Goal: Task Accomplishment & Management: Manage account settings

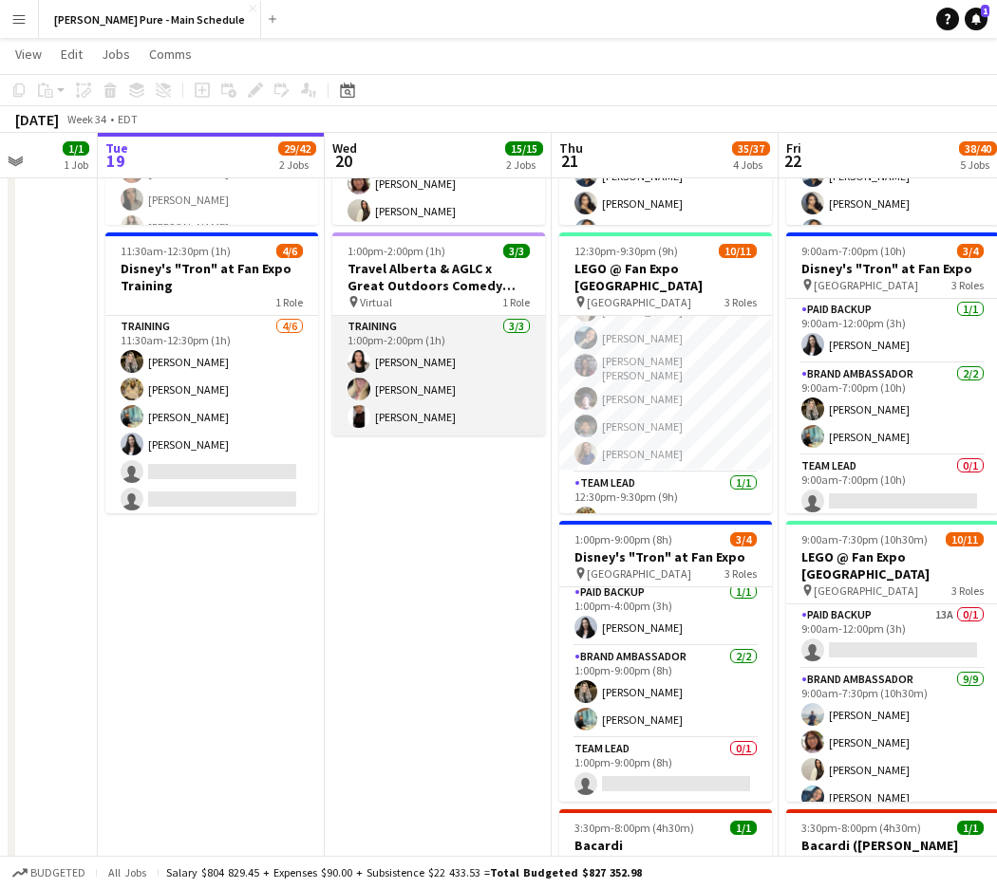
scroll to position [0, 592]
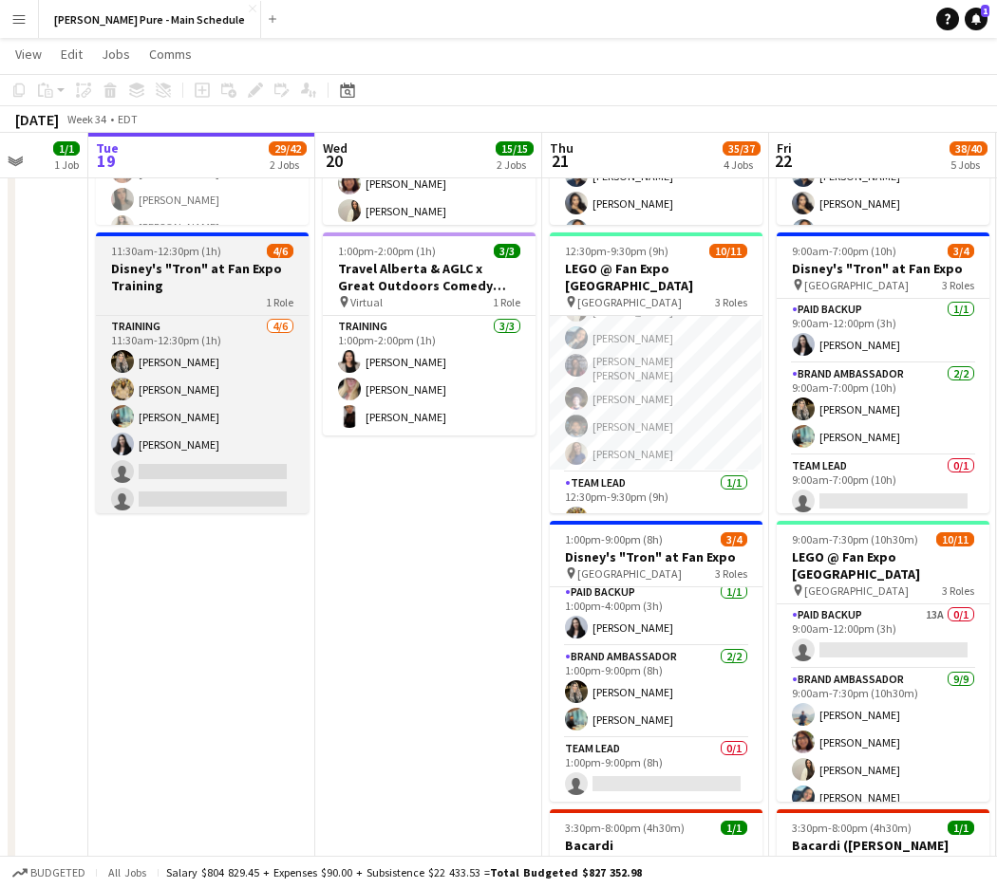
click at [197, 300] on div "1 Role" at bounding box center [202, 301] width 213 height 15
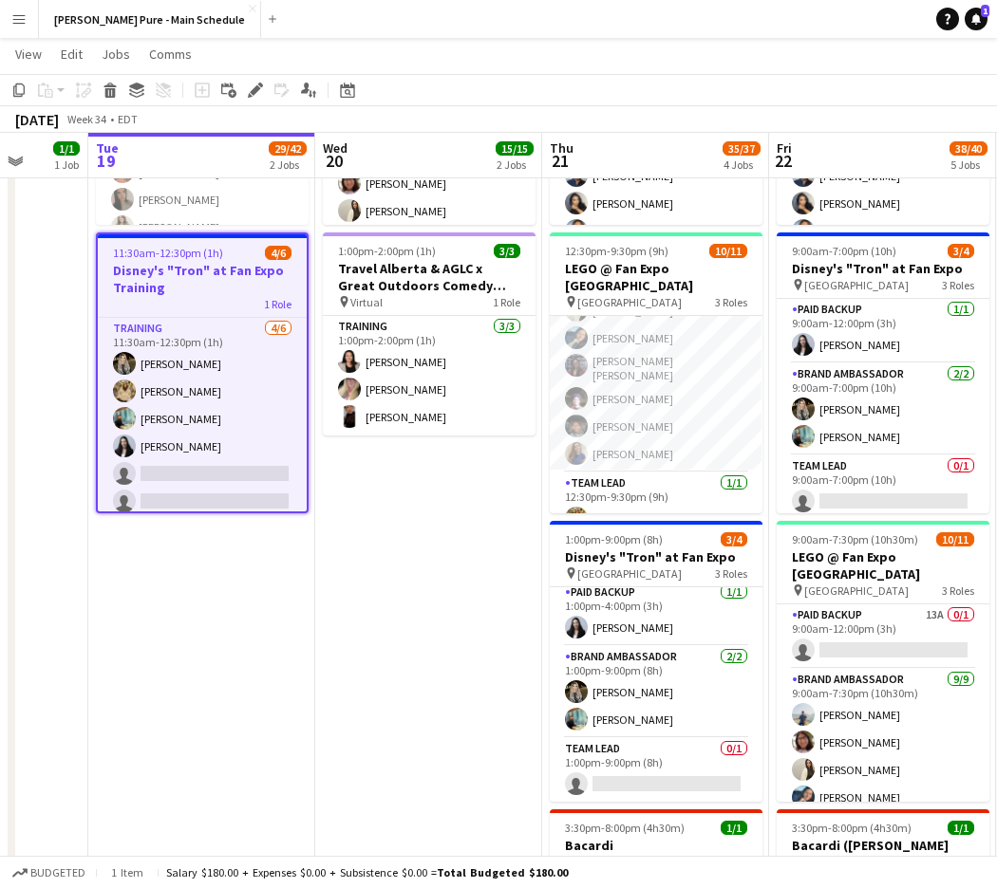
scroll to position [0, 591]
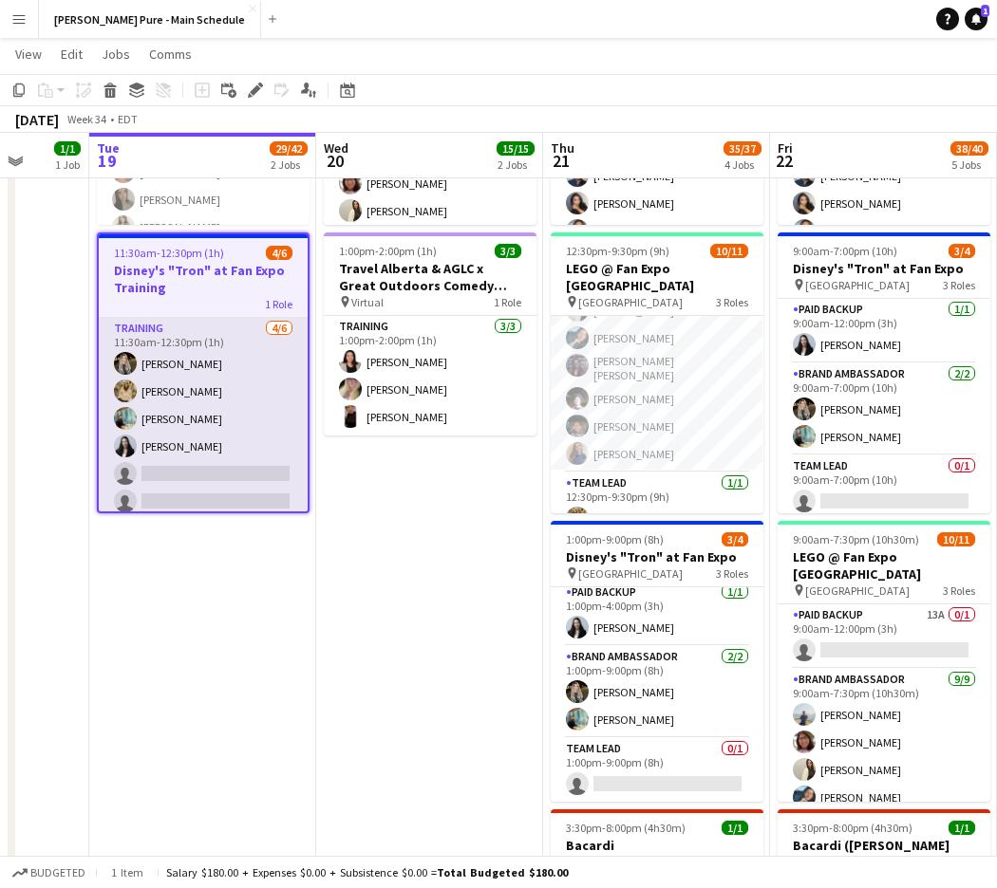
click at [207, 339] on app-card-role "Training [DATE] 11:30am-12:30pm (1h) [PERSON_NAME] [PERSON_NAME] [PERSON_NAME] …" at bounding box center [203, 419] width 209 height 202
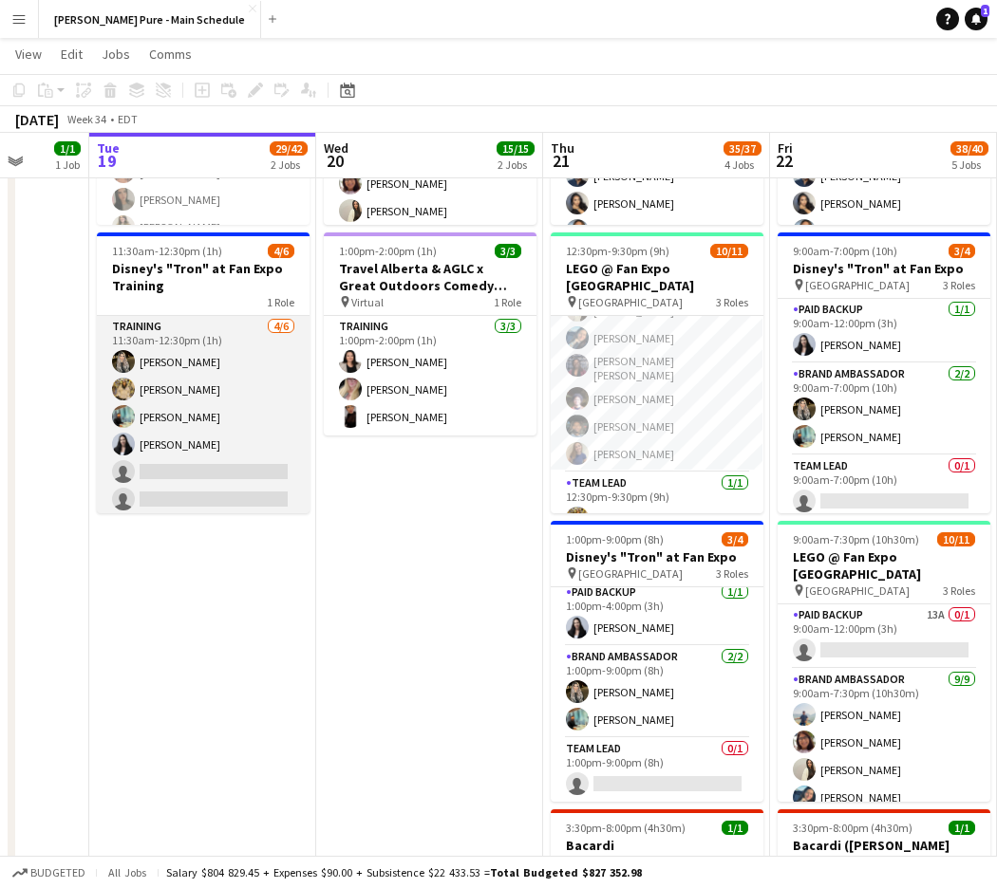
click at [265, 347] on app-card-role "Training [DATE] 11:30am-12:30pm (1h) [PERSON_NAME] [PERSON_NAME] [PERSON_NAME] …" at bounding box center [203, 417] width 213 height 202
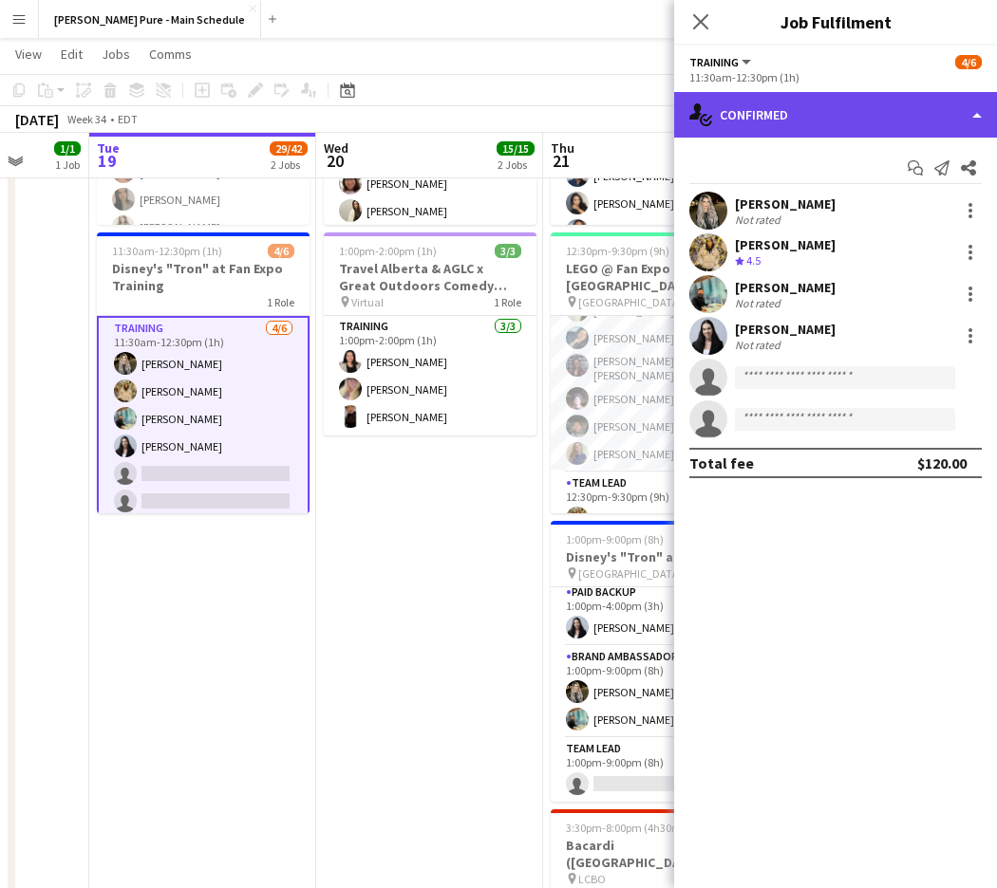
click at [835, 103] on div "single-neutral-actions-check-2 Confirmed" at bounding box center [835, 115] width 323 height 46
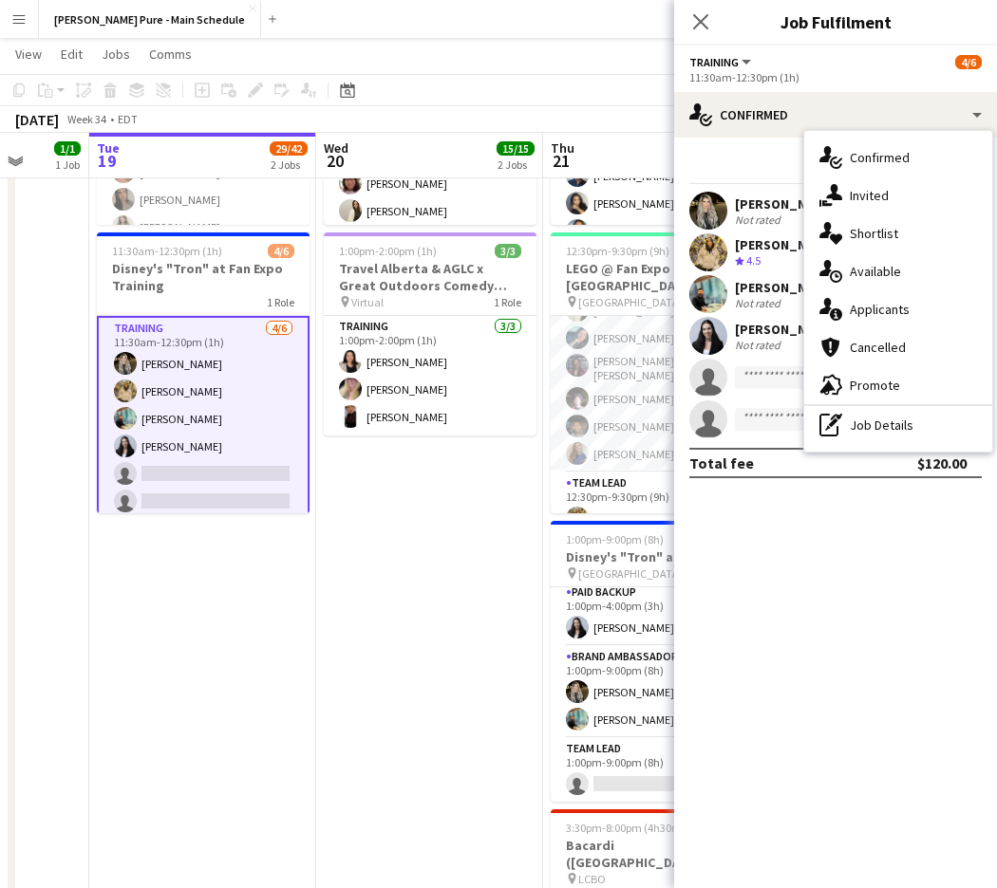
click at [814, 530] on mat-expansion-panel "check Confirmed Start chat Send notification Share [PERSON_NAME] Not rated [PER…" at bounding box center [835, 513] width 323 height 751
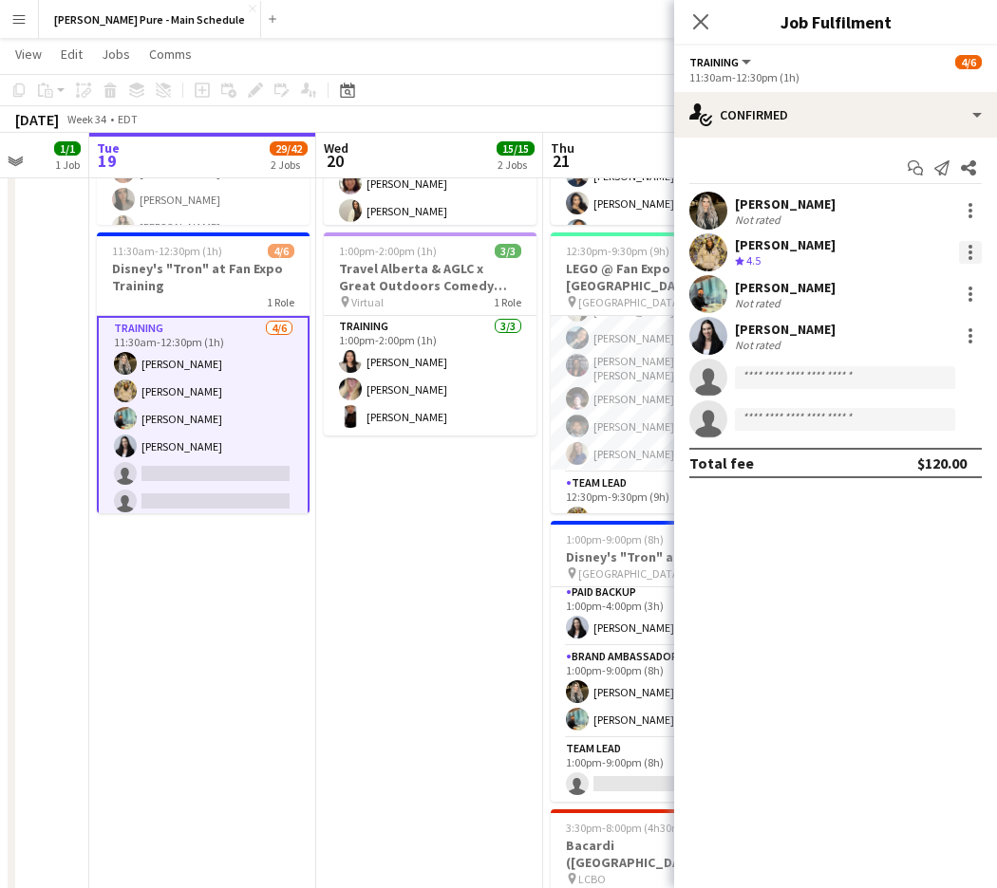
click at [964, 253] on div at bounding box center [970, 252] width 23 height 23
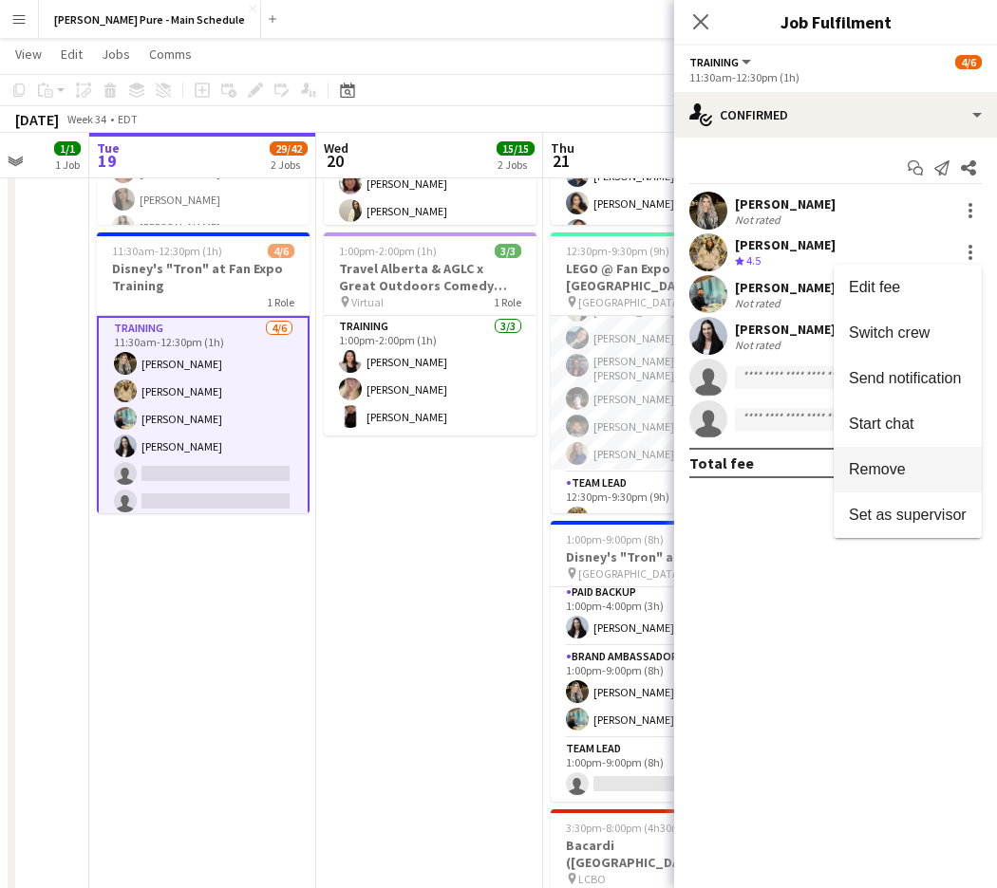
click at [908, 465] on span "Remove" at bounding box center [908, 469] width 118 height 17
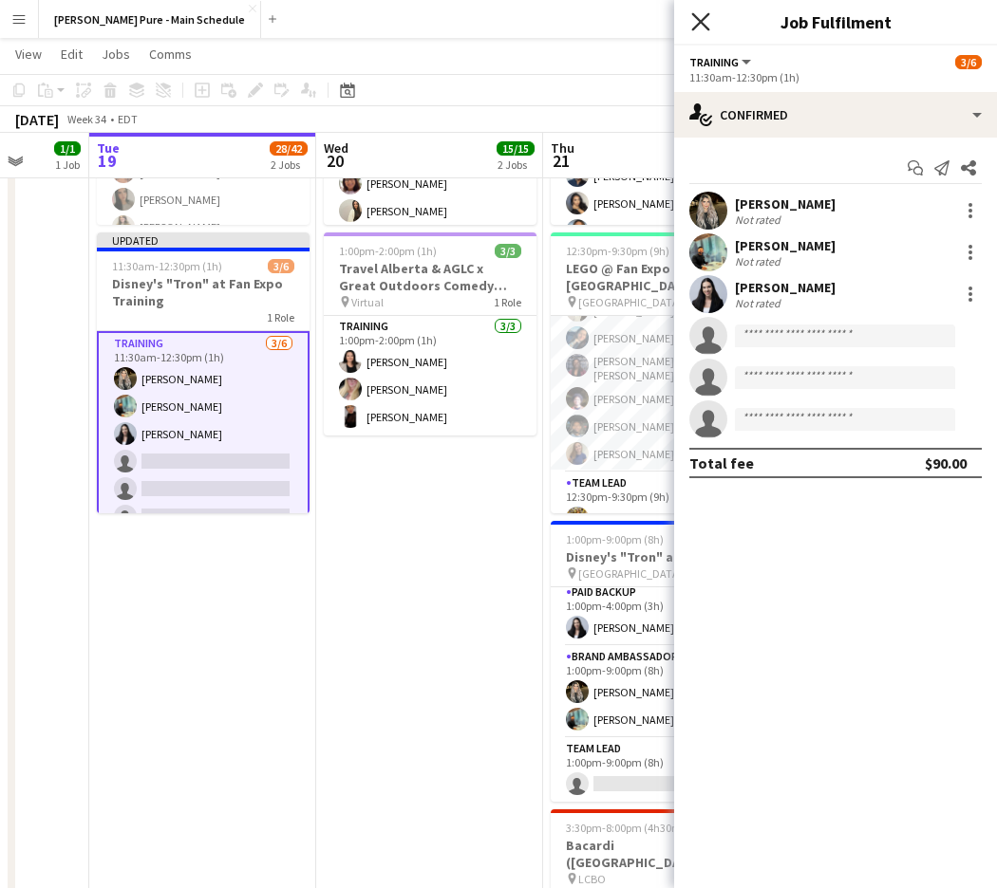
click at [700, 22] on icon at bounding box center [700, 21] width 18 height 18
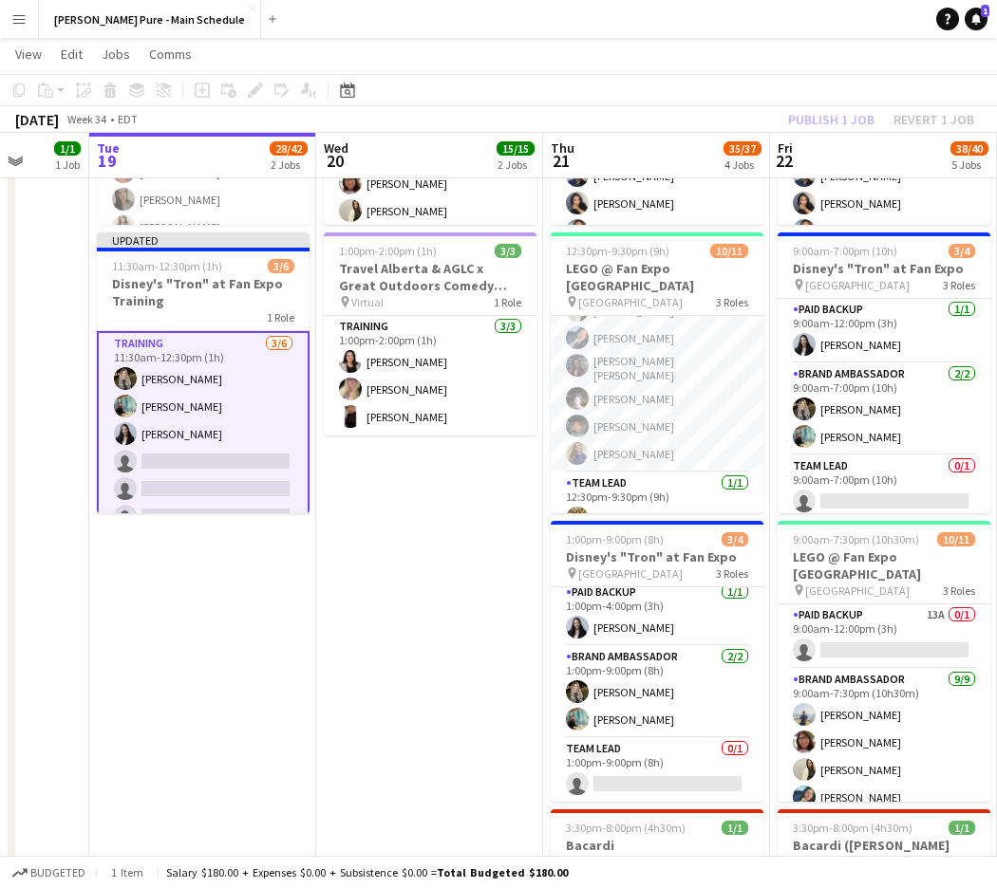
click at [854, 117] on div "Publish 1 job Revert 1 job" at bounding box center [881, 119] width 232 height 25
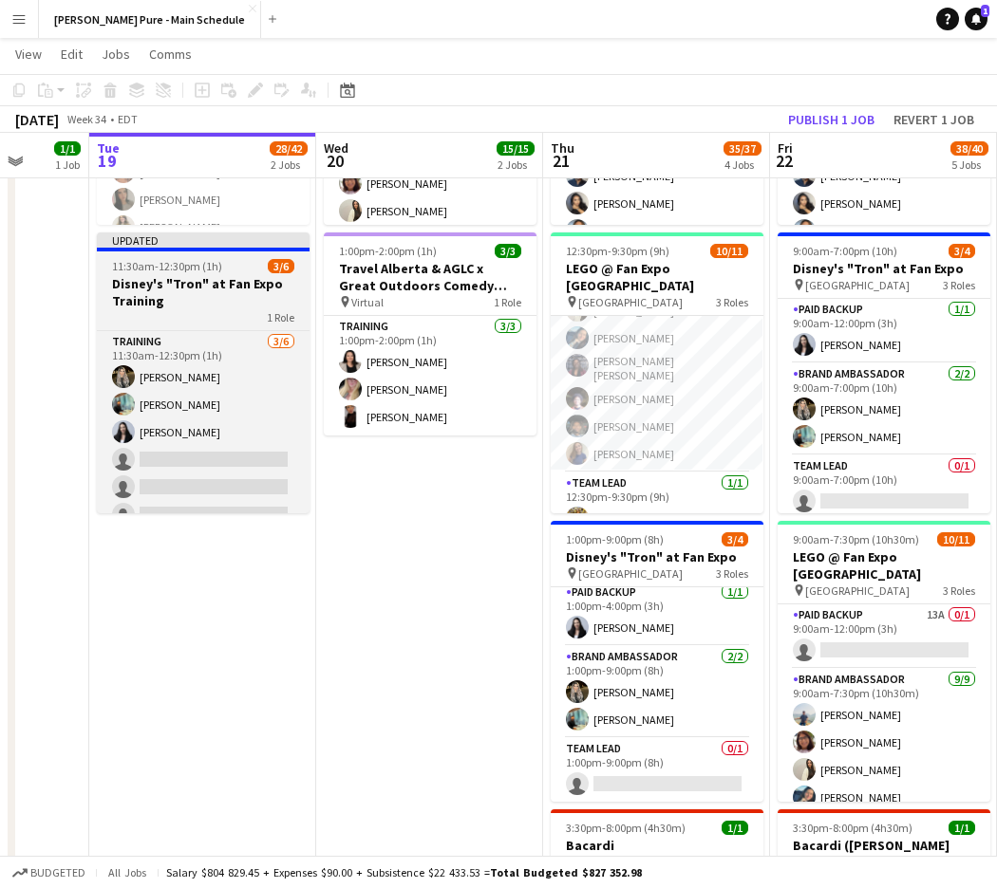
click at [260, 248] on div at bounding box center [203, 250] width 213 height 4
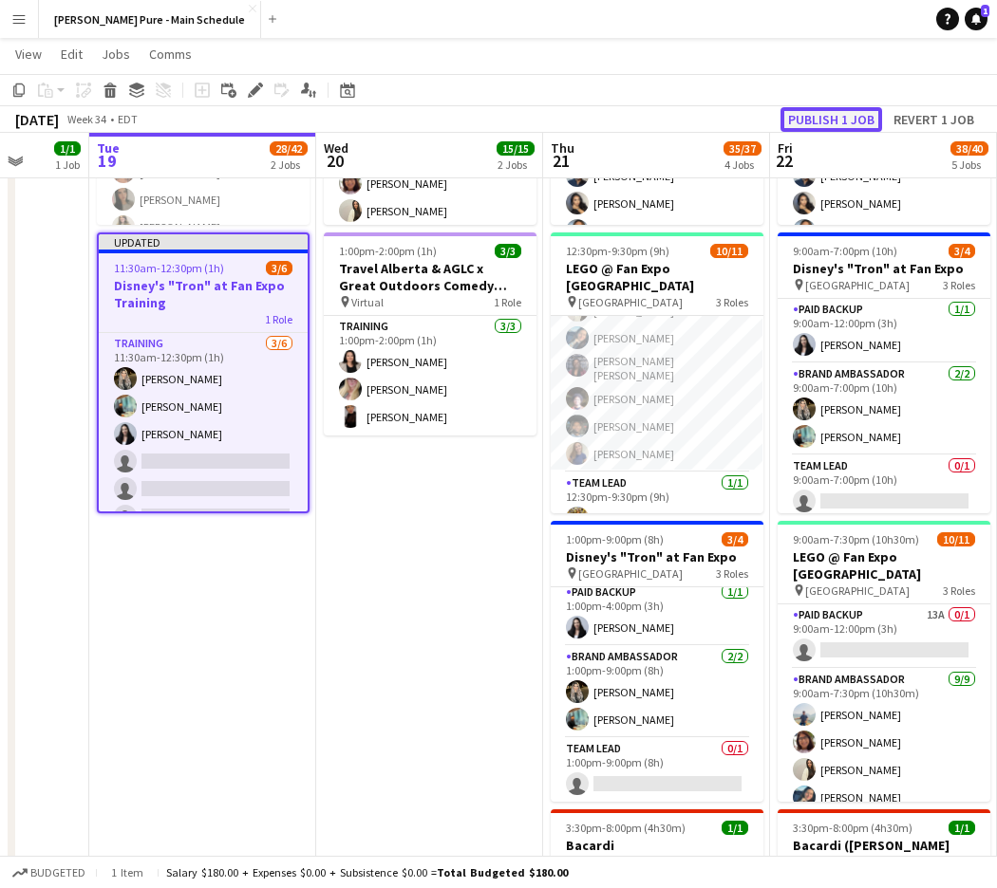
click at [840, 122] on button "Publish 1 job" at bounding box center [831, 119] width 102 height 25
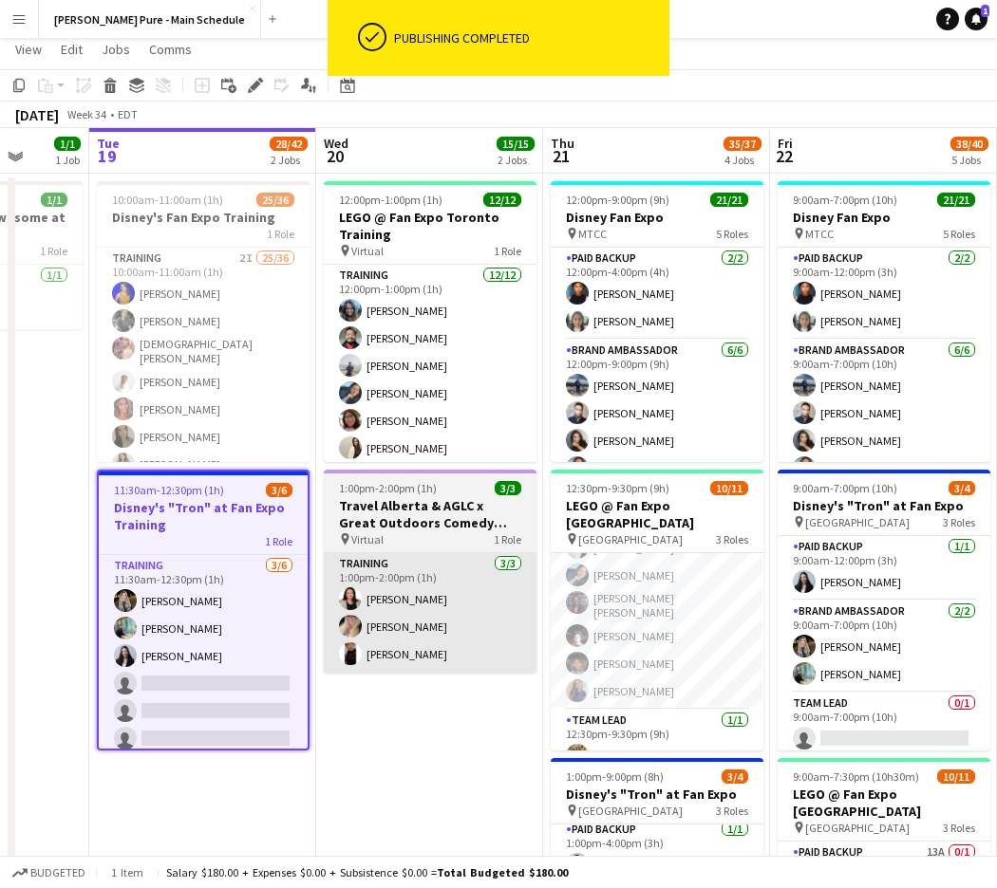
scroll to position [0, 0]
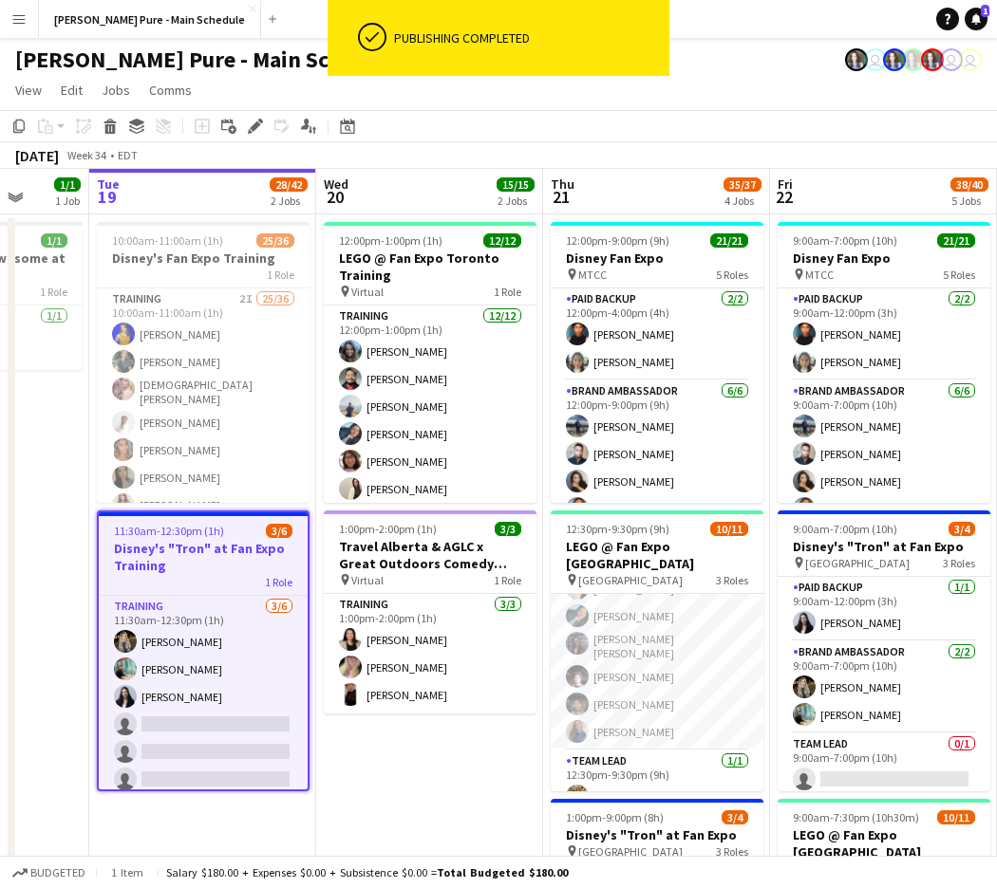
click at [617, 144] on div "[DATE] Week 34 • EDT" at bounding box center [498, 155] width 997 height 27
